Goal: Find specific page/section: Find specific page/section

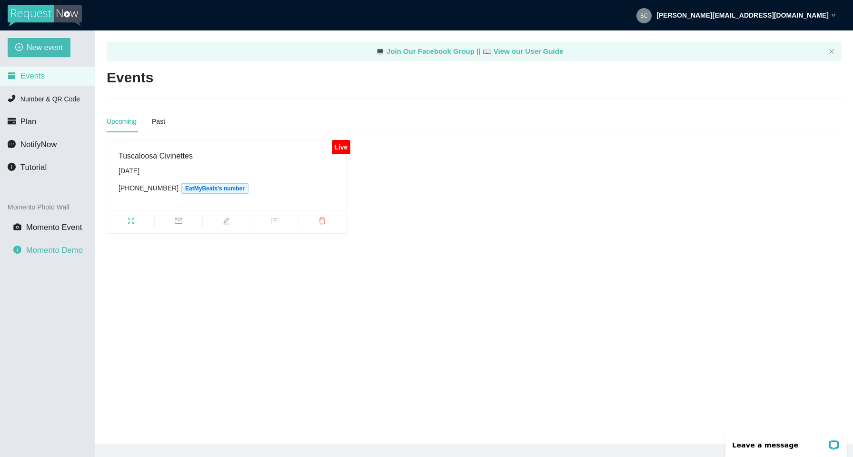
click at [52, 253] on span "Momento Demo" at bounding box center [54, 250] width 57 height 9
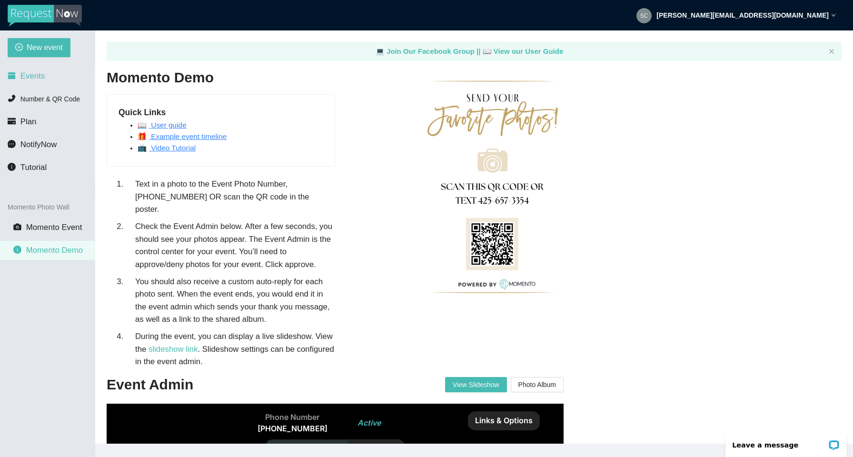
click at [36, 81] on li "Events" at bounding box center [47, 76] width 95 height 19
